Goal: Communication & Community: Participate in discussion

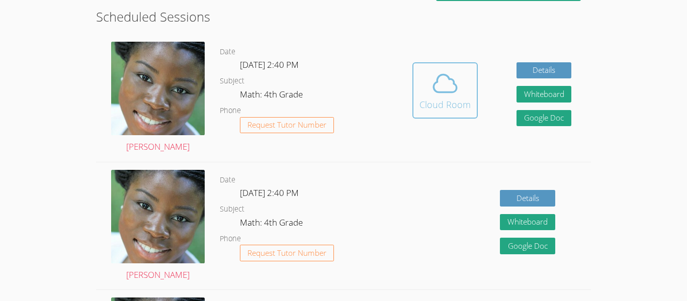
scroll to position [279, 0]
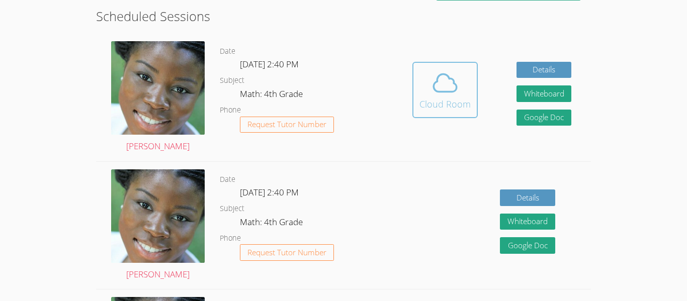
click at [442, 98] on div "Cloud Room" at bounding box center [444, 104] width 51 height 14
click at [463, 102] on div "Cloud Room" at bounding box center [444, 104] width 51 height 14
click at [432, 83] on icon at bounding box center [445, 83] width 28 height 28
click at [414, 95] on button "Cloud Room" at bounding box center [444, 90] width 65 height 56
click at [406, 98] on div "Hidden Cloud Room Details Whiteboard Hidden Google Doc" at bounding box center [492, 98] width 198 height 128
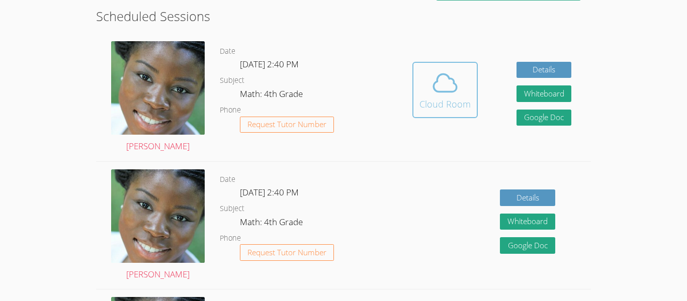
click at [425, 102] on div "Cloud Room" at bounding box center [444, 104] width 51 height 14
click at [440, 100] on div "Cloud Room" at bounding box center [444, 104] width 51 height 14
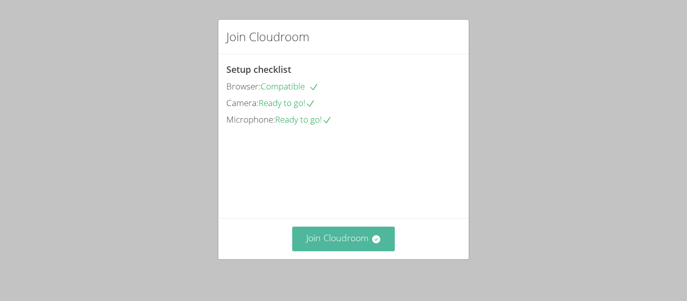
click at [353, 243] on button "Join Cloudroom" at bounding box center [343, 239] width 103 height 25
click at [379, 242] on icon at bounding box center [376, 239] width 10 height 10
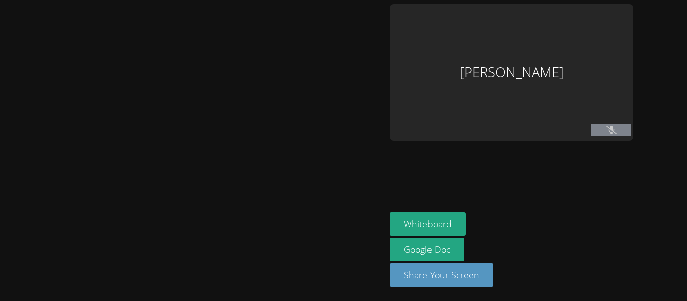
click at [380, 239] on div at bounding box center [193, 150] width 378 height 293
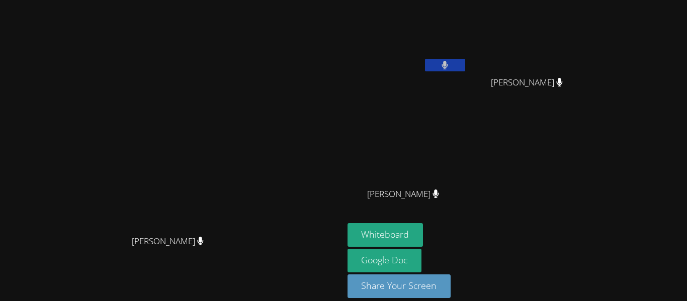
click at [247, 230] on video at bounding box center [171, 136] width 151 height 189
click at [423, 230] on button "Whiteboard" at bounding box center [385, 235] width 76 height 24
click at [456, 9] on video at bounding box center [407, 37] width 120 height 67
click at [450, 63] on icon at bounding box center [444, 65] width 11 height 9
click at [448, 62] on icon at bounding box center [445, 65] width 7 height 9
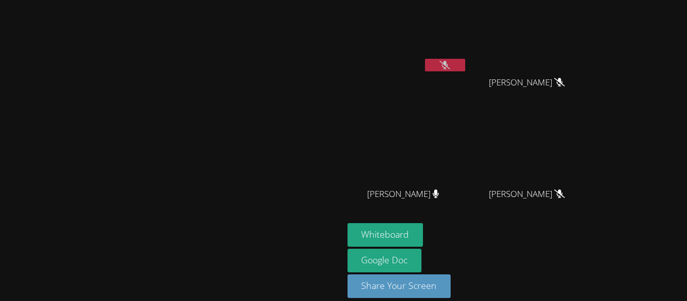
click at [450, 61] on icon at bounding box center [444, 65] width 11 height 9
click at [448, 62] on icon at bounding box center [445, 65] width 6 height 9
click at [450, 62] on icon at bounding box center [444, 65] width 11 height 9
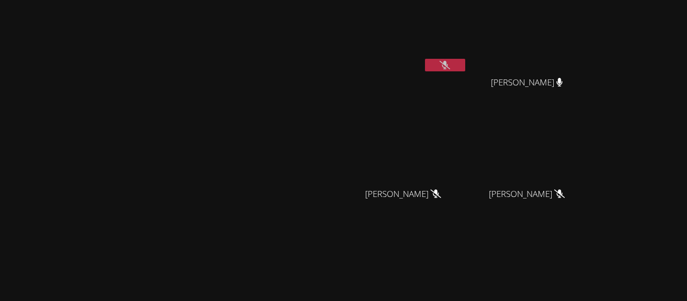
click at [465, 70] on button at bounding box center [445, 65] width 40 height 13
click at [465, 68] on button at bounding box center [445, 65] width 40 height 13
click at [465, 65] on button at bounding box center [445, 65] width 40 height 13
click at [448, 63] on icon at bounding box center [445, 65] width 7 height 9
click at [465, 70] on button at bounding box center [445, 65] width 40 height 13
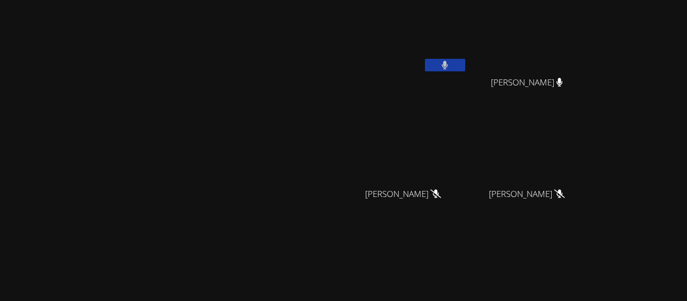
click at [448, 64] on icon at bounding box center [445, 65] width 6 height 9
click at [465, 65] on button at bounding box center [445, 65] width 40 height 13
click at [465, 69] on button at bounding box center [445, 65] width 40 height 13
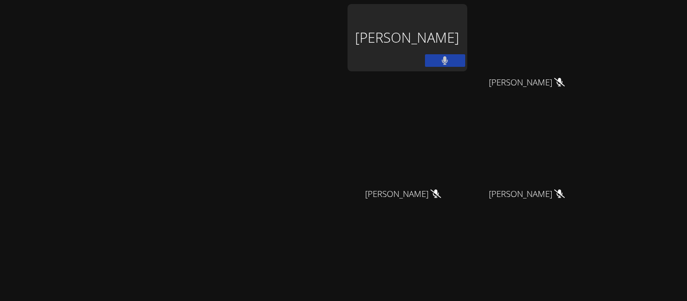
click at [465, 65] on button at bounding box center [445, 60] width 40 height 13
click at [465, 66] on button at bounding box center [445, 60] width 40 height 13
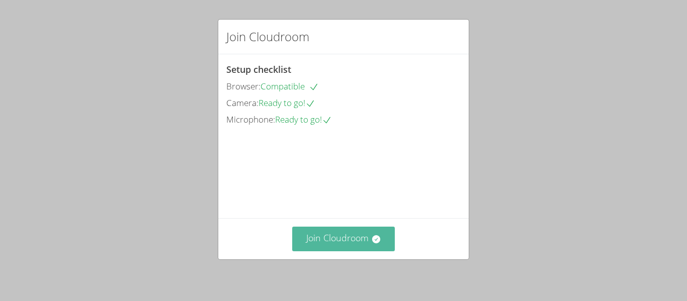
click at [339, 238] on button "Join Cloudroom" at bounding box center [343, 239] width 103 height 25
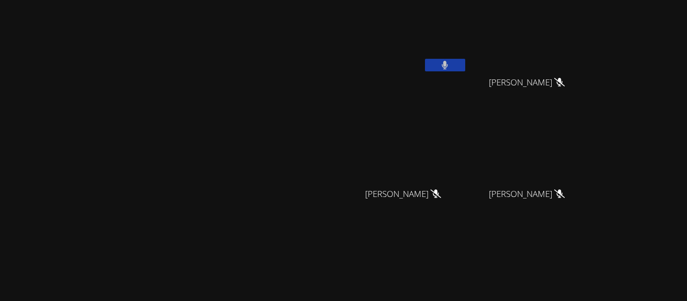
click at [448, 62] on icon at bounding box center [445, 65] width 6 height 9
click at [450, 65] on icon at bounding box center [444, 65] width 11 height 9
click at [465, 71] on button at bounding box center [445, 65] width 40 height 13
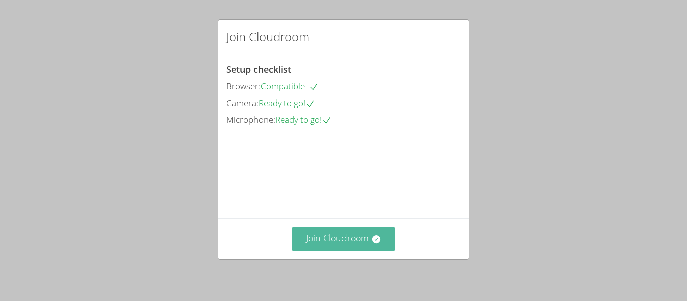
click at [376, 248] on button "Join Cloudroom" at bounding box center [343, 239] width 103 height 25
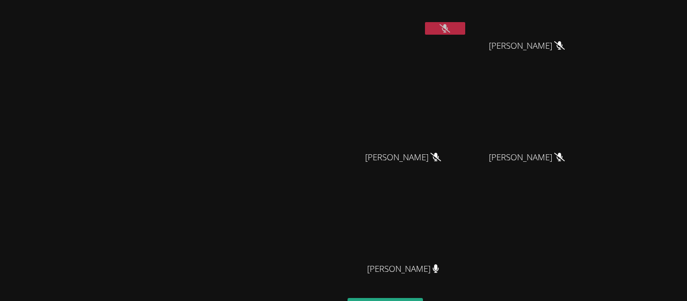
scroll to position [39, 0]
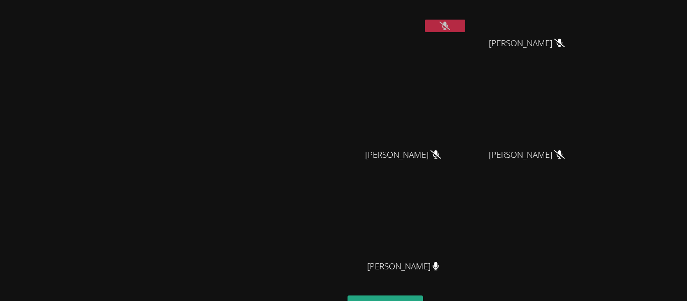
click at [465, 30] on button at bounding box center [445, 26] width 40 height 13
click at [465, 20] on button at bounding box center [445, 26] width 40 height 13
click at [450, 24] on icon at bounding box center [444, 26] width 11 height 9
click at [465, 32] on button at bounding box center [445, 26] width 40 height 13
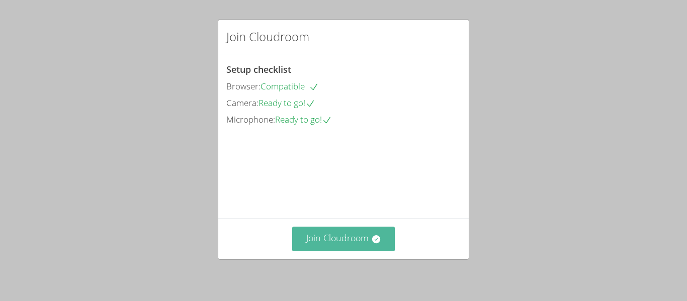
click at [368, 228] on button "Join Cloudroom" at bounding box center [343, 239] width 103 height 25
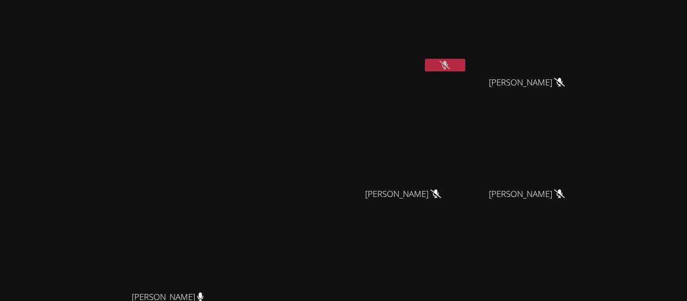
click at [465, 59] on button at bounding box center [445, 65] width 40 height 13
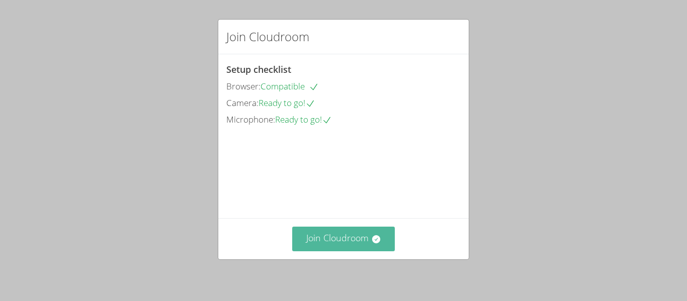
click at [344, 242] on button "Join Cloudroom" at bounding box center [343, 239] width 103 height 25
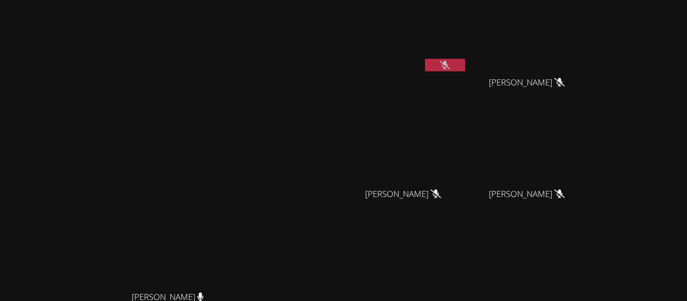
click at [465, 64] on button at bounding box center [445, 65] width 40 height 13
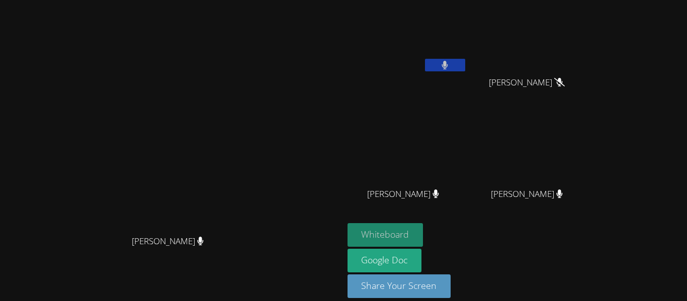
click at [423, 233] on button "Whiteboard" at bounding box center [385, 235] width 76 height 24
click at [465, 64] on button at bounding box center [445, 65] width 40 height 13
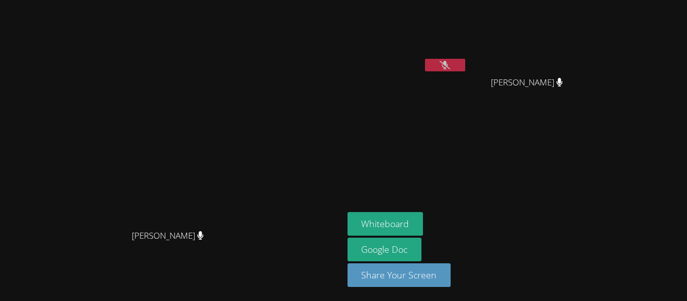
click at [465, 69] on button at bounding box center [445, 65] width 40 height 13
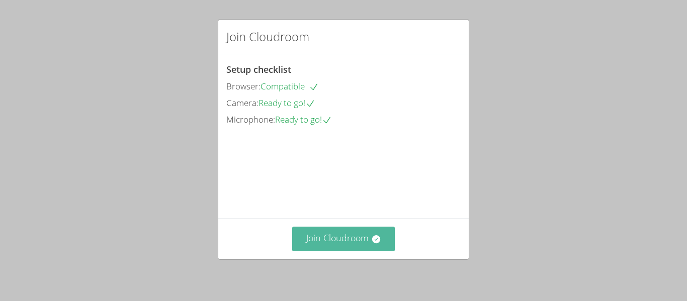
click at [349, 246] on button "Join Cloudroom" at bounding box center [343, 239] width 103 height 25
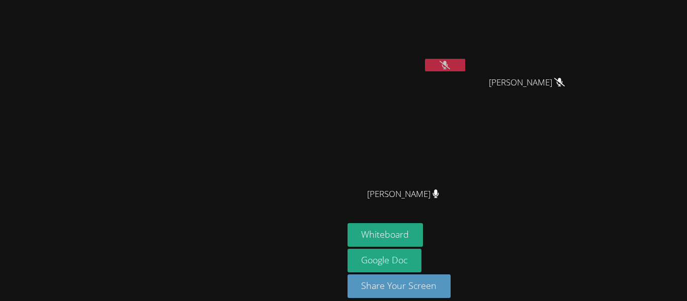
click at [247, 230] on video at bounding box center [171, 136] width 151 height 189
click at [465, 64] on button at bounding box center [445, 65] width 40 height 13
click at [465, 62] on button at bounding box center [445, 65] width 40 height 13
click at [465, 63] on button at bounding box center [445, 65] width 40 height 13
click at [465, 69] on button at bounding box center [445, 65] width 40 height 13
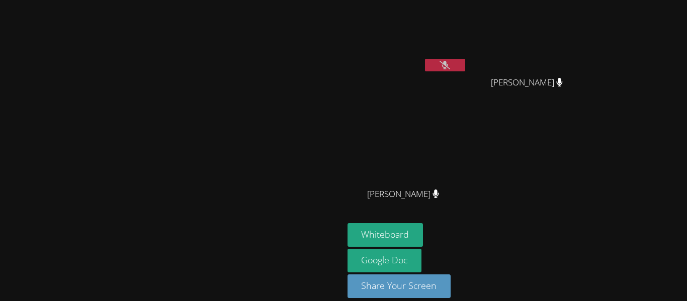
click at [465, 66] on button at bounding box center [445, 65] width 40 height 13
click at [536, 63] on video at bounding box center [531, 37] width 120 height 67
